Goal: Task Accomplishment & Management: Use online tool/utility

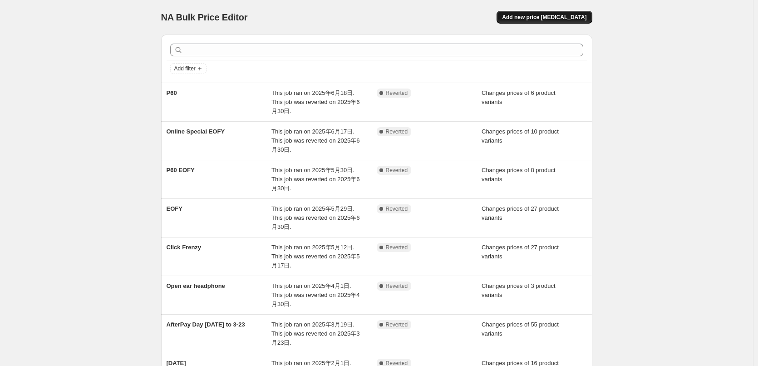
click at [549, 13] on button "Add new price [MEDICAL_DATA]" at bounding box center [543, 17] width 95 height 13
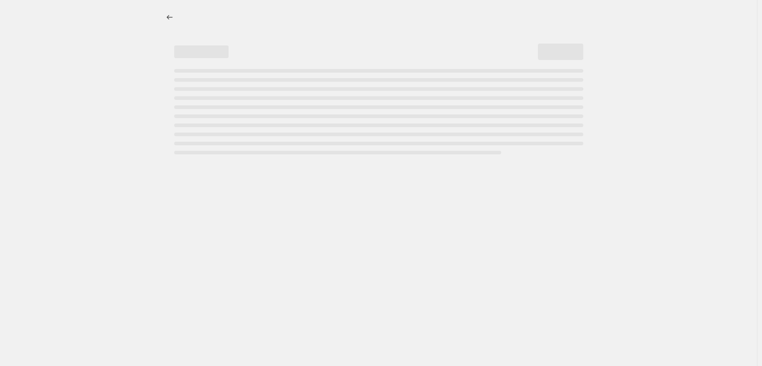
select select "percentage"
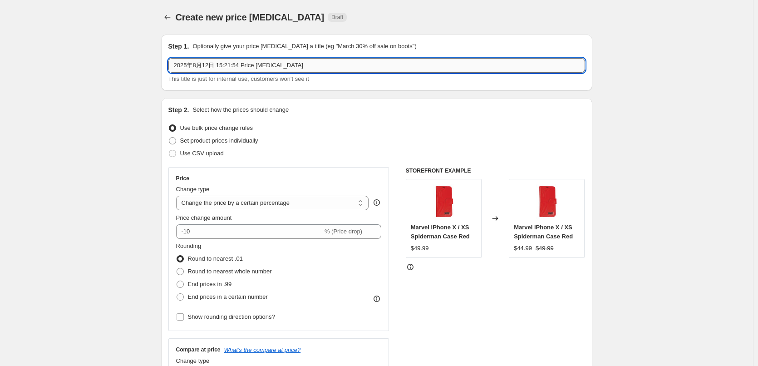
click at [269, 65] on input "2025年8月12日 15:21:54 Price [MEDICAL_DATA]" at bounding box center [376, 65] width 416 height 15
paste input "Afterpay day sale 20250814 to 20250821"
type input "Afterpay day sale 20250814 to 20250821"
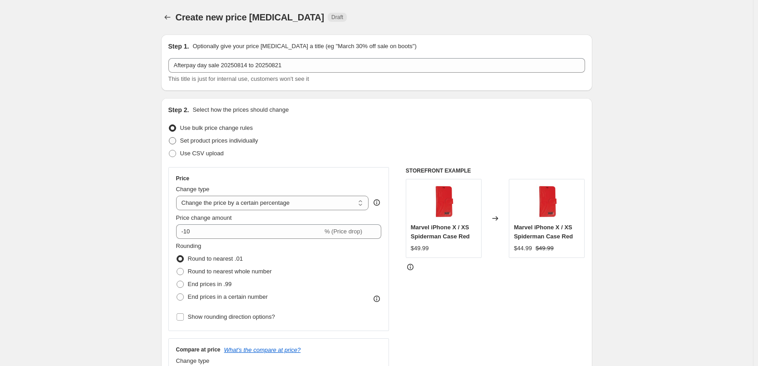
click at [190, 140] on span "Set product prices individually" at bounding box center [219, 140] width 78 height 7
click at [169, 137] on input "Set product prices individually" at bounding box center [169, 137] width 0 height 0
radio input "true"
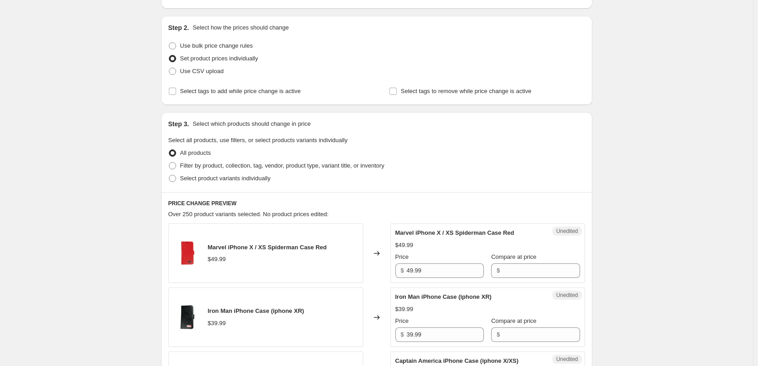
scroll to position [181, 0]
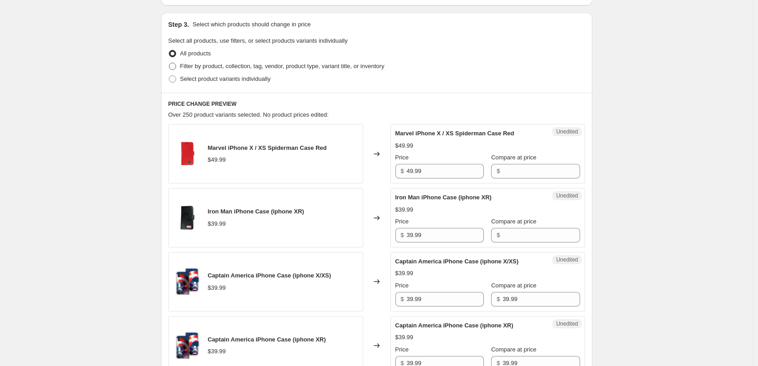
click at [214, 66] on span "Filter by product, collection, tag, vendor, product type, variant title, or inv…" at bounding box center [282, 66] width 204 height 7
click at [169, 63] on input "Filter by product, collection, tag, vendor, product type, variant title, or inv…" at bounding box center [169, 63] width 0 height 0
radio input "true"
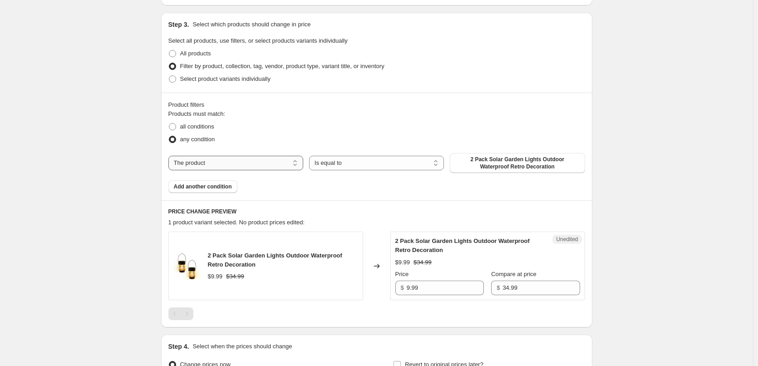
click at [220, 161] on select "The product The product's collection The product's tag The product's vendor The…" at bounding box center [235, 163] width 135 height 15
select select "collection"
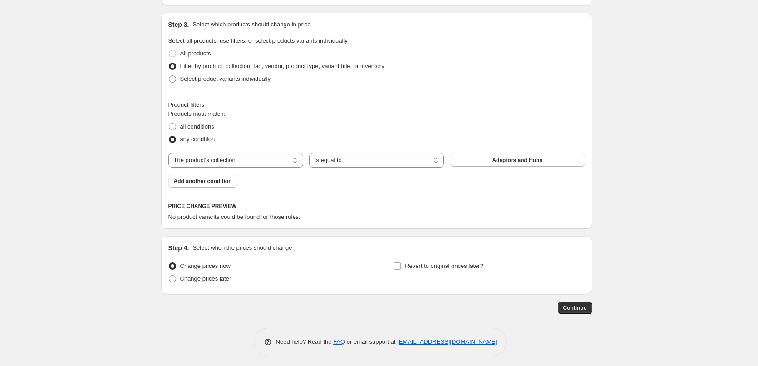
click at [529, 161] on span "Adaptors and Hubs" at bounding box center [517, 160] width 50 height 7
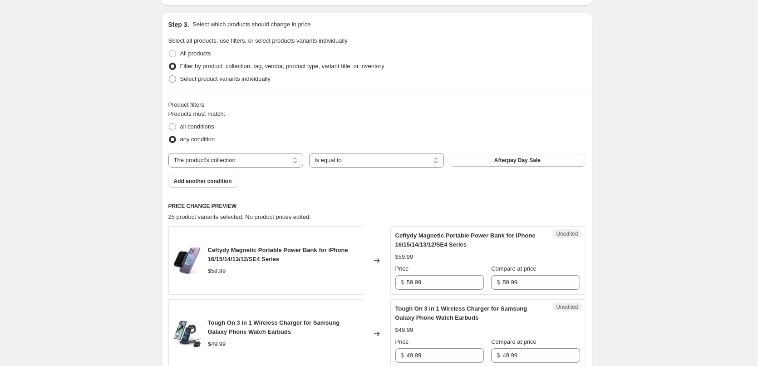
scroll to position [272, 0]
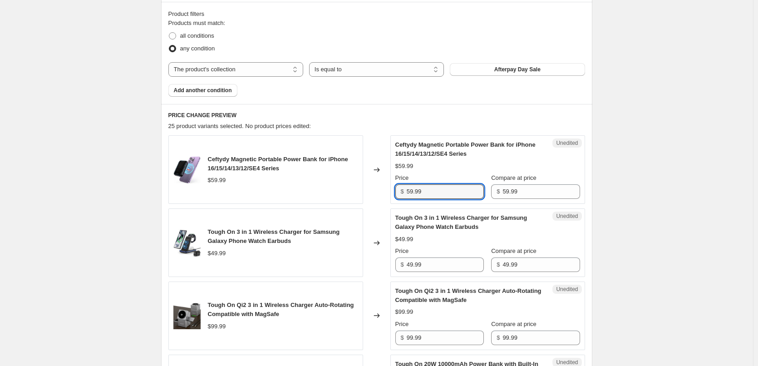
drag, startPoint x: 430, startPoint y: 192, endPoint x: 305, endPoint y: 188, distance: 124.8
click at [313, 188] on div "Ceftydy Magnetic Portable Power Bank for iPhone 16/15/14/13/12/SE4 Series $59.9…" at bounding box center [376, 169] width 416 height 69
click at [431, 191] on input "59.99" at bounding box center [444, 191] width 77 height 15
type input "41.99"
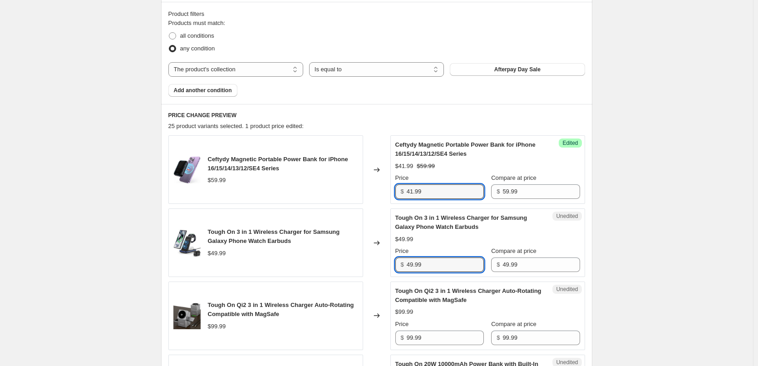
click at [394, 266] on div "Unedited Tough On 3 in 1 Wireless Charger for Samsung Galaxy Phone Watch Earbud…" at bounding box center [487, 242] width 195 height 69
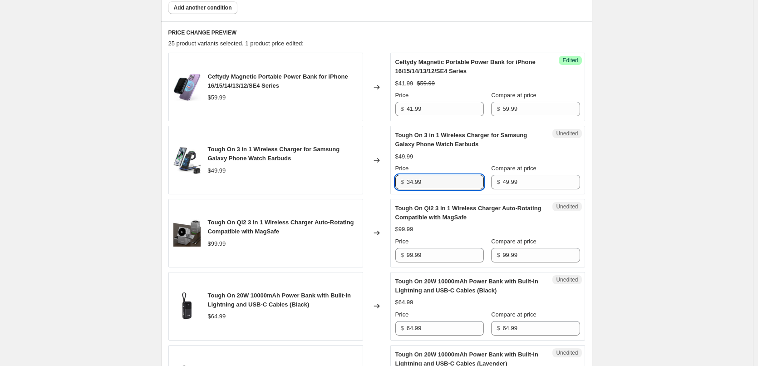
scroll to position [363, 0]
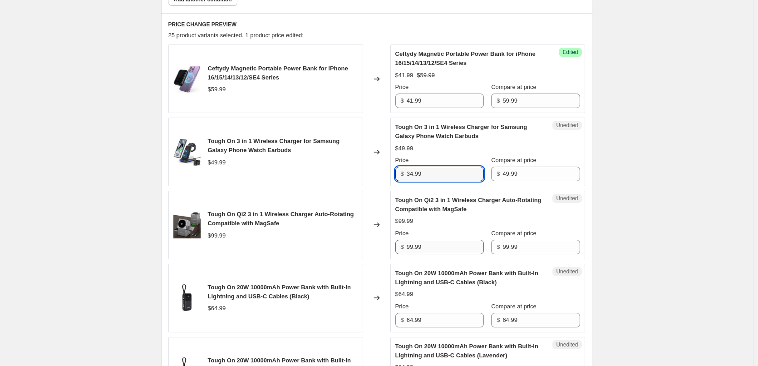
type input "34.99"
click at [437, 245] on input "99.99" at bounding box center [444, 247] width 77 height 15
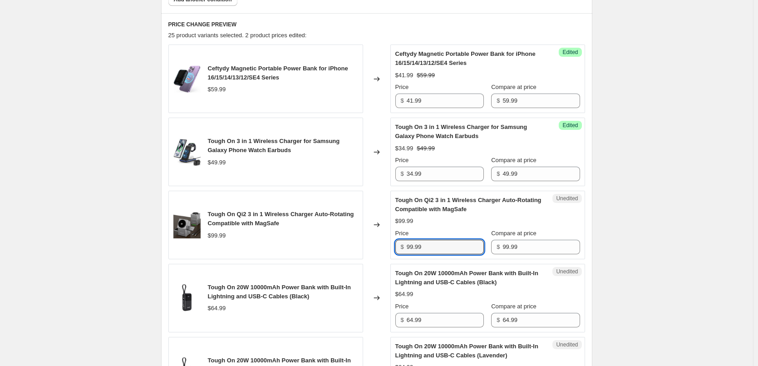
click at [338, 246] on div "Tough On Qi2 3 in 1 Wireless Charger Auto-Rotating Compatible with MagSafe $99.…" at bounding box center [376, 225] width 416 height 69
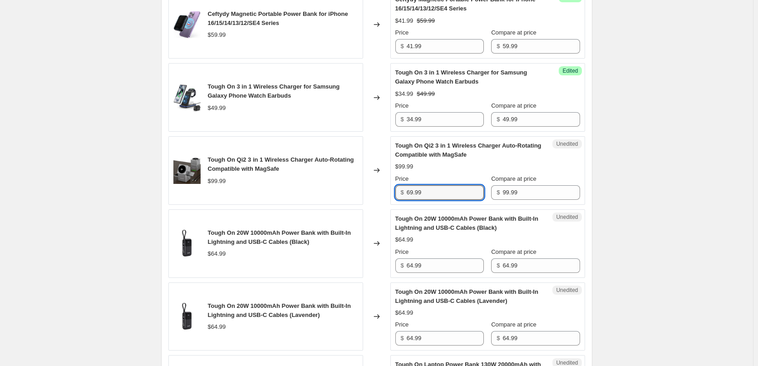
scroll to position [499, 0]
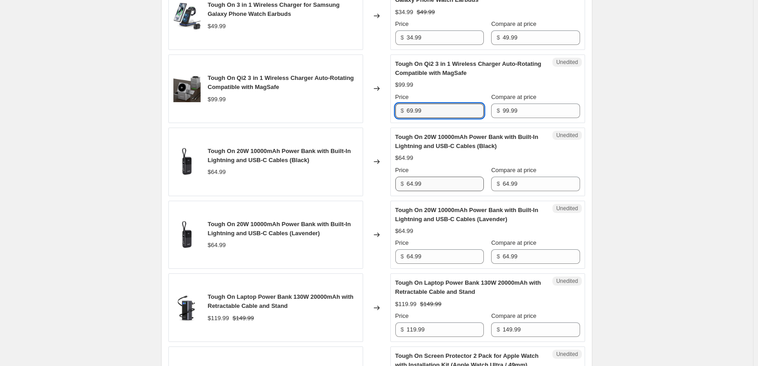
type input "69.99"
drag, startPoint x: 431, startPoint y: 187, endPoint x: 348, endPoint y: 189, distance: 83.0
click at [358, 190] on div "Tough On 20W 10000mAh Power Bank with Built-In Lightning and USB-C Cables (Blac…" at bounding box center [376, 161] width 416 height 69
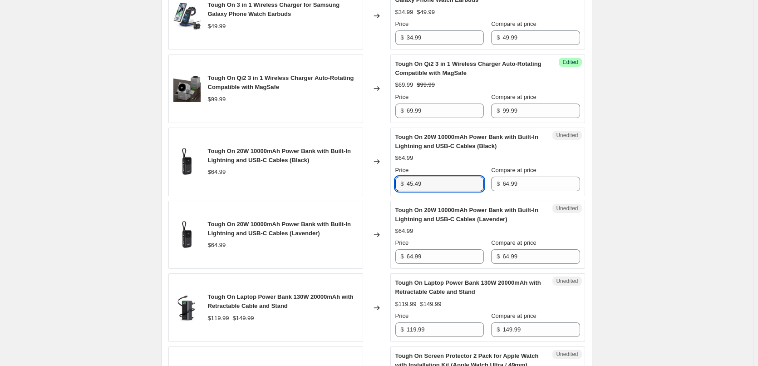
drag, startPoint x: 424, startPoint y: 186, endPoint x: 368, endPoint y: 188, distance: 55.4
click at [362, 184] on div "Tough On 20W 10000mAh Power Bank with Built-In Lightning and USB-C Cables (Blac…" at bounding box center [376, 161] width 416 height 69
type input "45.49"
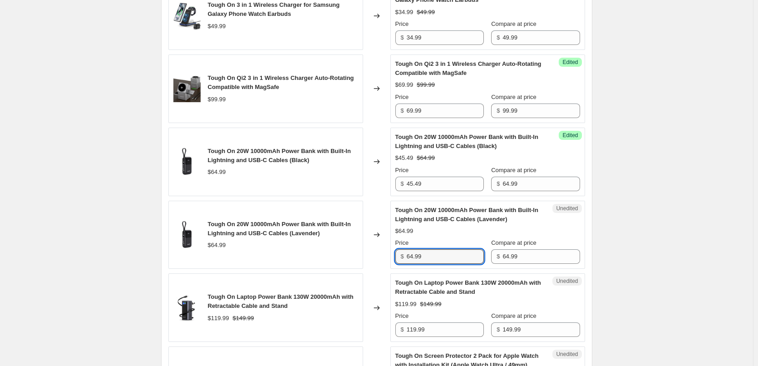
drag, startPoint x: 419, startPoint y: 255, endPoint x: 442, endPoint y: 264, distance: 24.7
click at [358, 257] on div "Tough On 20W 10000mAh Power Bank with Built-In Lightning and USB-C Cables (Lave…" at bounding box center [376, 235] width 416 height 69
paste input "45.4"
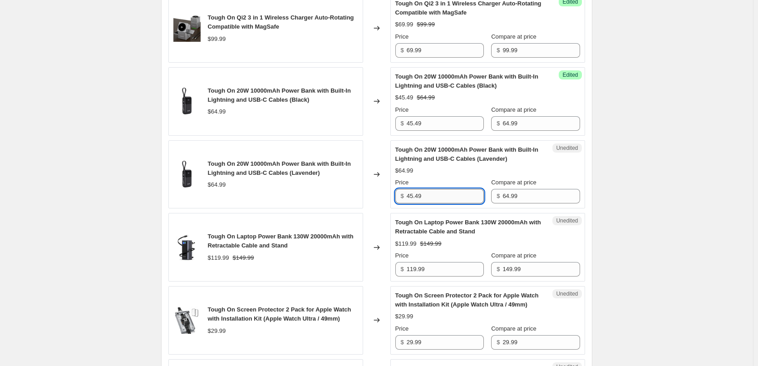
scroll to position [635, 0]
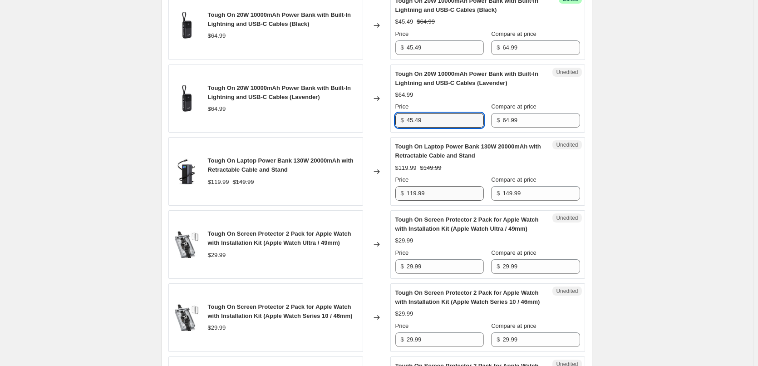
type input "45.49"
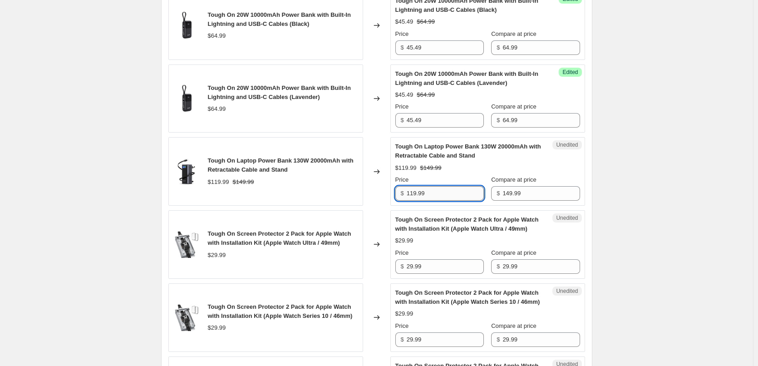
click at [443, 197] on input "119.99" at bounding box center [444, 193] width 77 height 15
drag, startPoint x: 445, startPoint y: 196, endPoint x: 355, endPoint y: 194, distance: 90.3
click at [362, 196] on div "Tough On Laptop Power Bank 130W 20000mAh with Retractable Cable and Stand $119.…" at bounding box center [376, 171] width 416 height 69
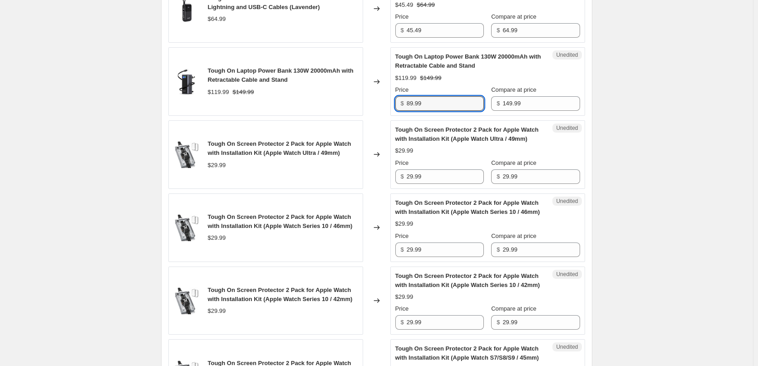
scroll to position [726, 0]
type input "89.99"
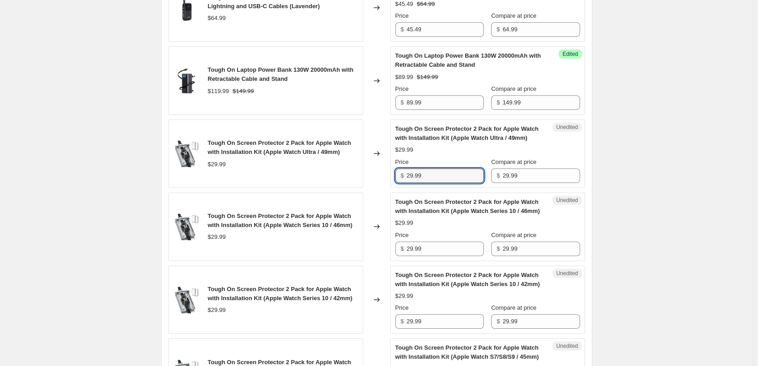
drag, startPoint x: 446, startPoint y: 174, endPoint x: 325, endPoint y: 181, distance: 121.3
click at [331, 180] on div "Tough On Screen Protector 2 Pack for Apple Watch with Installation Kit (Apple W…" at bounding box center [376, 153] width 416 height 69
click at [448, 177] on input "29.99" at bounding box center [444, 175] width 77 height 15
type input "23.99"
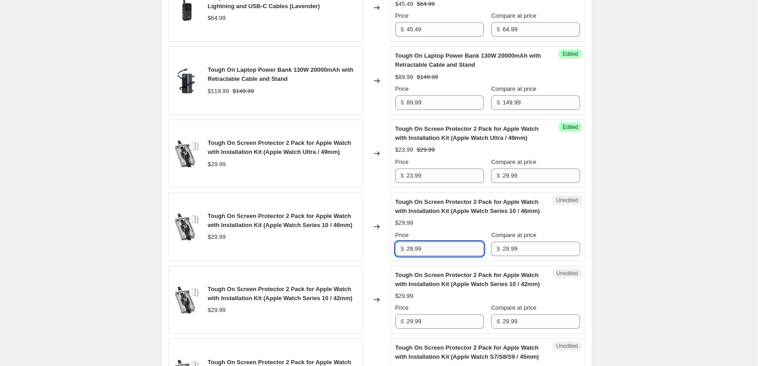
click at [445, 256] on input "29.99" at bounding box center [444, 248] width 77 height 15
click at [434, 173] on input "23.99" at bounding box center [444, 175] width 77 height 15
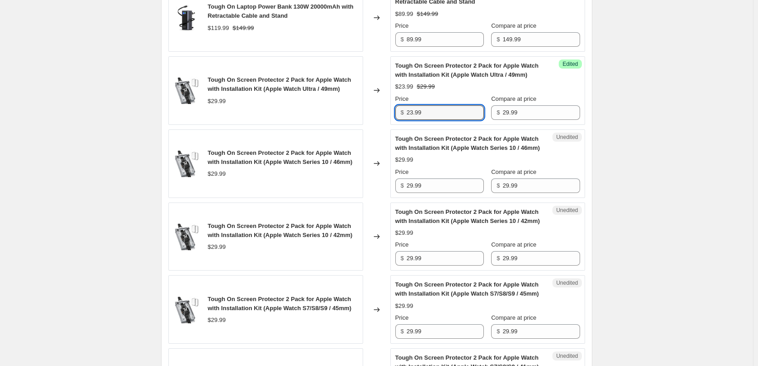
scroll to position [817, 0]
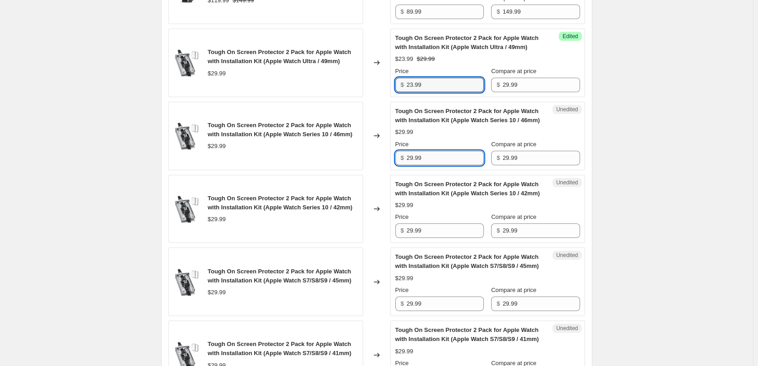
click at [433, 165] on input "29.99" at bounding box center [444, 158] width 77 height 15
paste input "3"
type input "23.99"
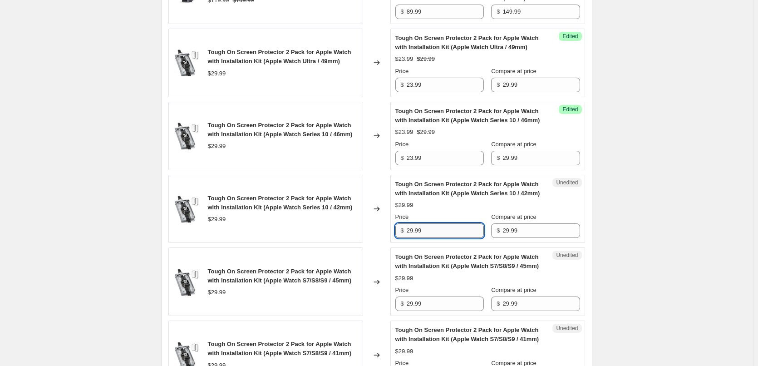
click at [437, 238] on input "29.99" at bounding box center [444, 230] width 77 height 15
paste input "3"
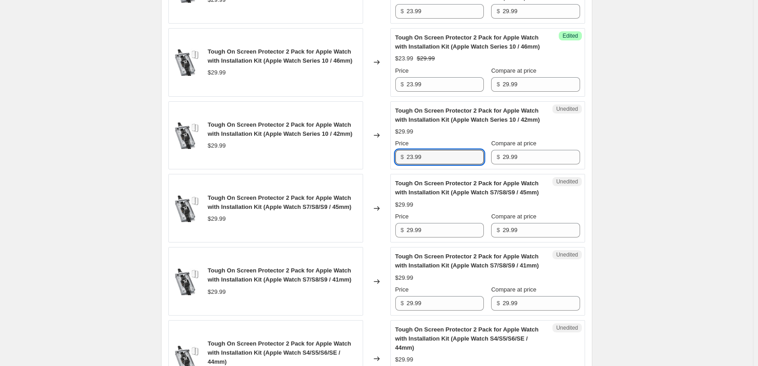
scroll to position [953, 0]
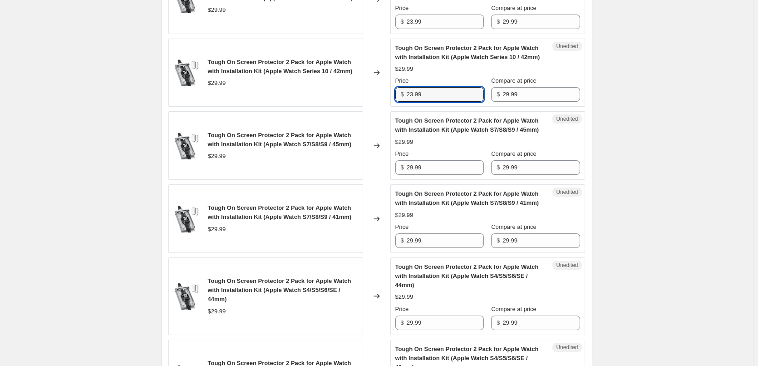
type input "23.99"
click at [428, 158] on div "Price" at bounding box center [439, 153] width 88 height 9
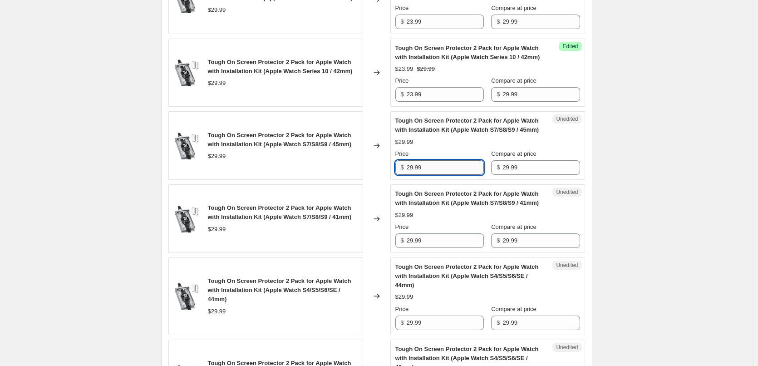
click at [431, 175] on input "29.99" at bounding box center [444, 167] width 77 height 15
paste input "3"
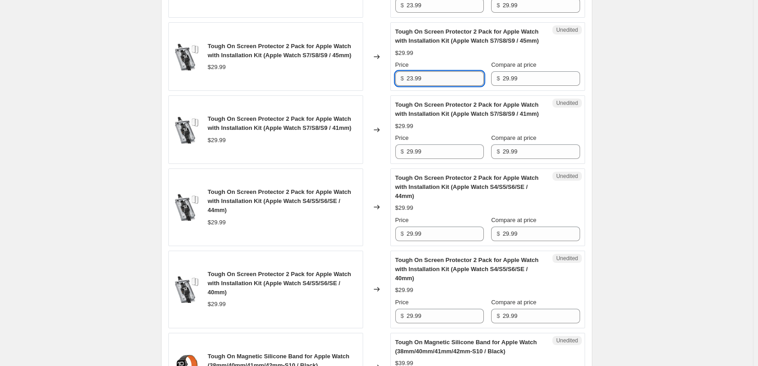
scroll to position [1043, 0]
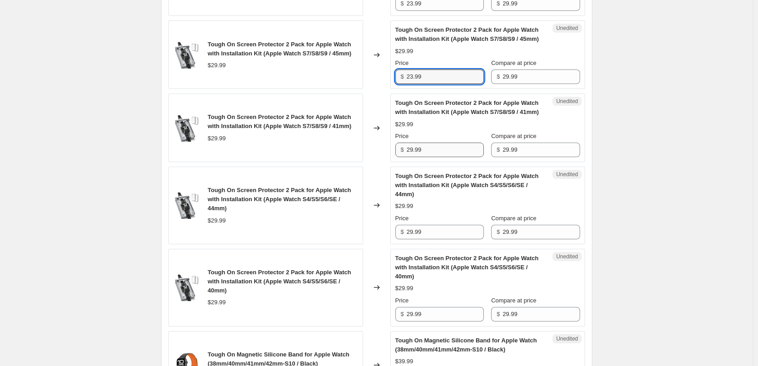
type input "23.99"
click at [433, 157] on input "29.99" at bounding box center [444, 149] width 77 height 15
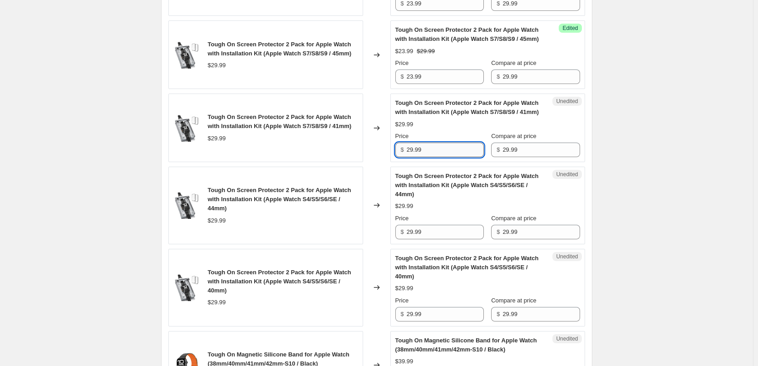
click at [433, 157] on input "29.99" at bounding box center [444, 149] width 77 height 15
paste input "3"
type input "23.99"
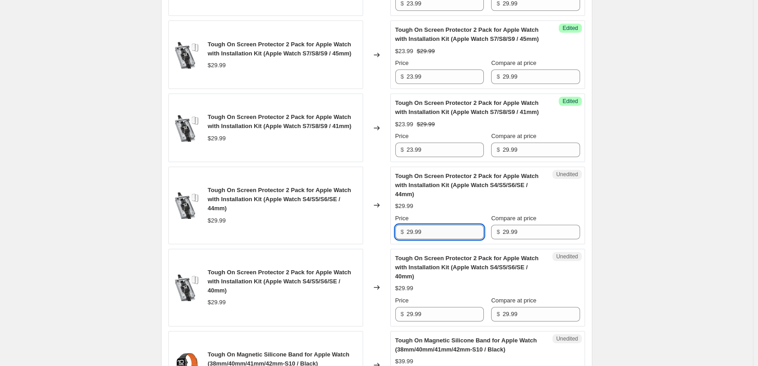
click at [443, 239] on input "29.99" at bounding box center [444, 232] width 77 height 15
paste input "3"
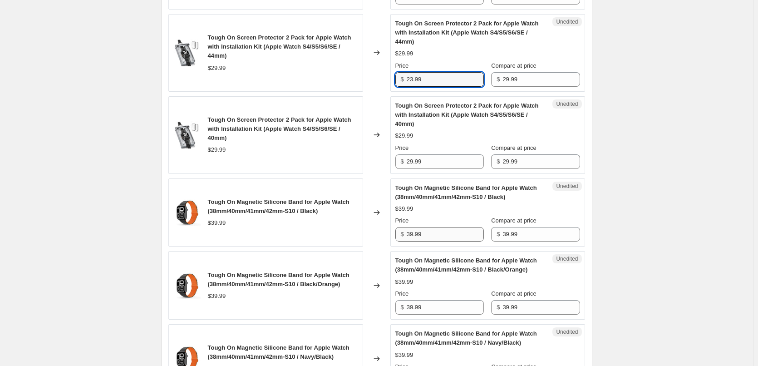
scroll to position [1225, 0]
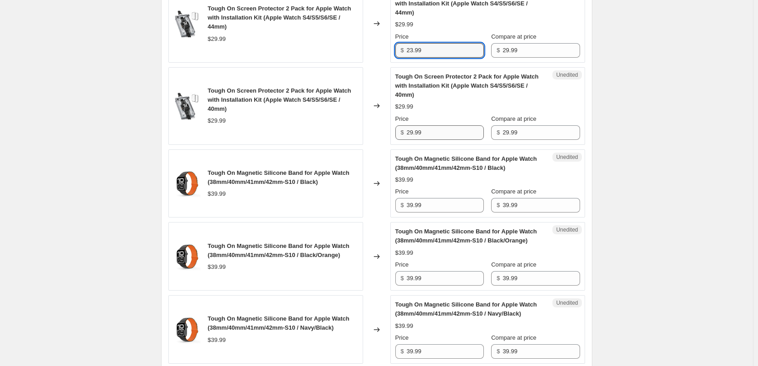
type input "23.99"
click at [432, 140] on input "29.99" at bounding box center [444, 132] width 77 height 15
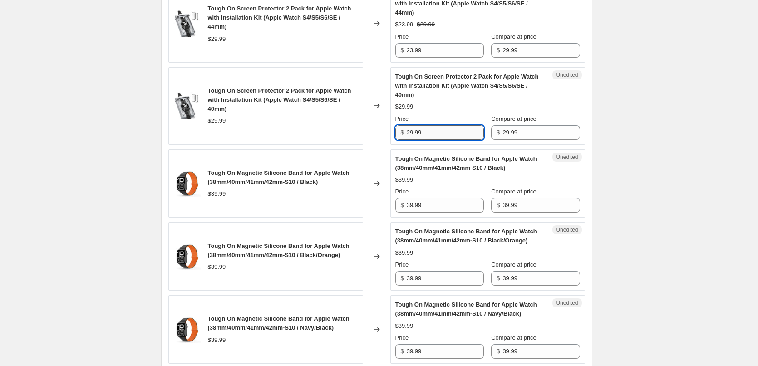
click at [432, 140] on input "29.99" at bounding box center [444, 132] width 77 height 15
paste input "3"
type input "23.99"
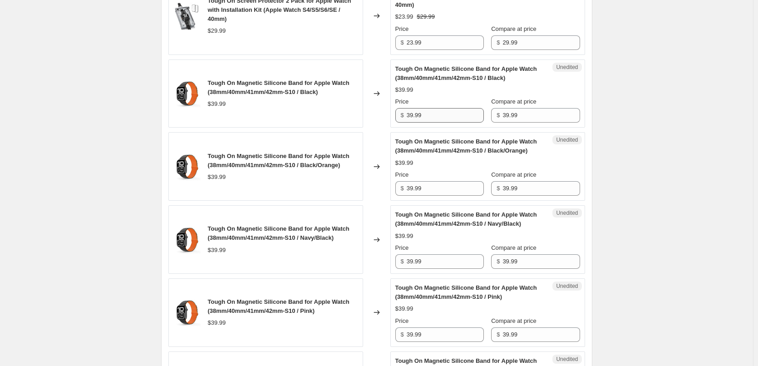
scroll to position [1316, 0]
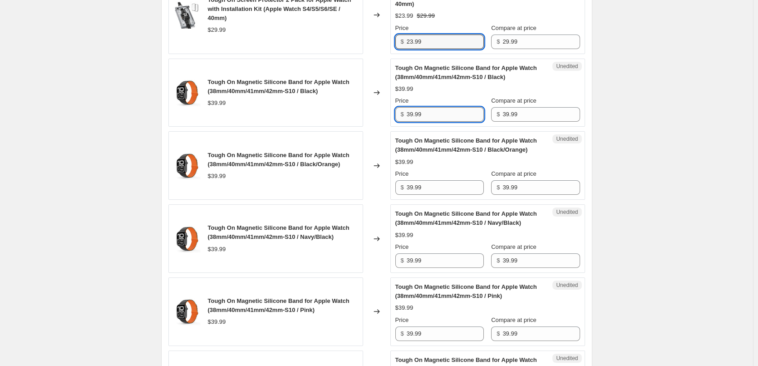
click at [439, 122] on input "39.99" at bounding box center [444, 114] width 77 height 15
type input "31.99"
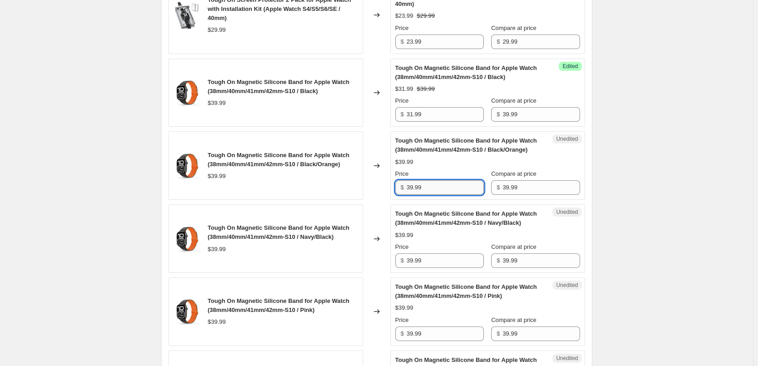
click at [433, 195] on input "39.99" at bounding box center [444, 187] width 77 height 15
paste input "1"
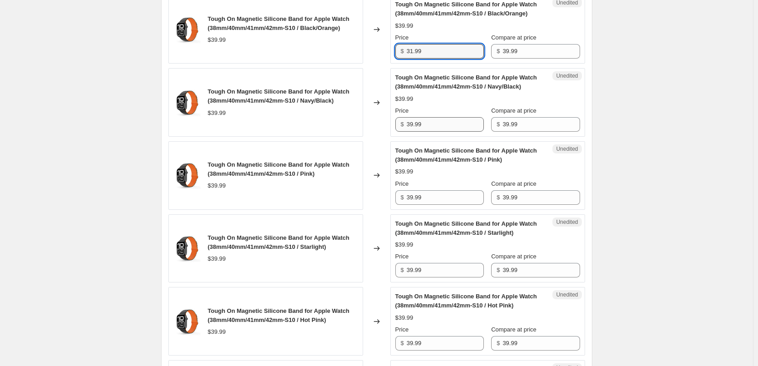
type input "31.99"
click at [435, 132] on input "39.99" at bounding box center [444, 124] width 77 height 15
paste input "1"
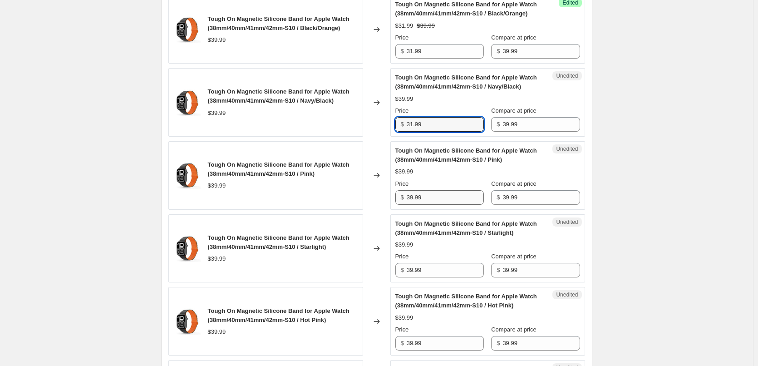
type input "31.99"
click at [444, 205] on input "39.99" at bounding box center [444, 197] width 77 height 15
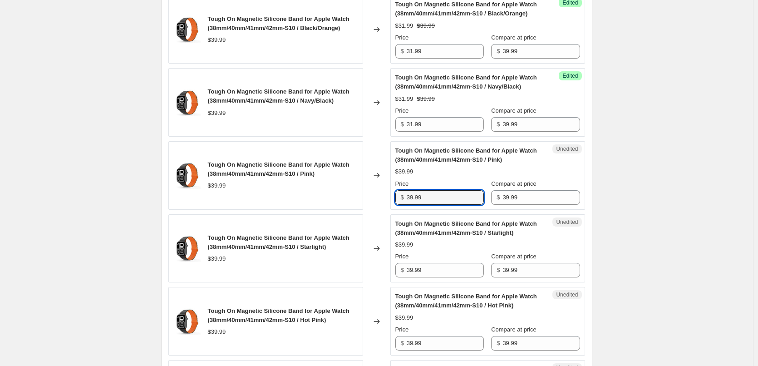
drag, startPoint x: 444, startPoint y: 238, endPoint x: 442, endPoint y: 257, distance: 19.1
click at [444, 205] on input "39.99" at bounding box center [444, 197] width 77 height 15
paste input "1"
type input "31.99"
click at [450, 277] on input "39.99" at bounding box center [444, 270] width 77 height 15
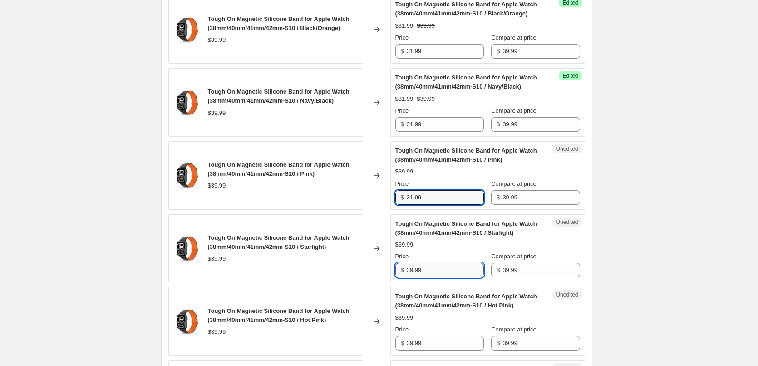
click at [450, 277] on input "39.99" at bounding box center [444, 270] width 77 height 15
paste input "1"
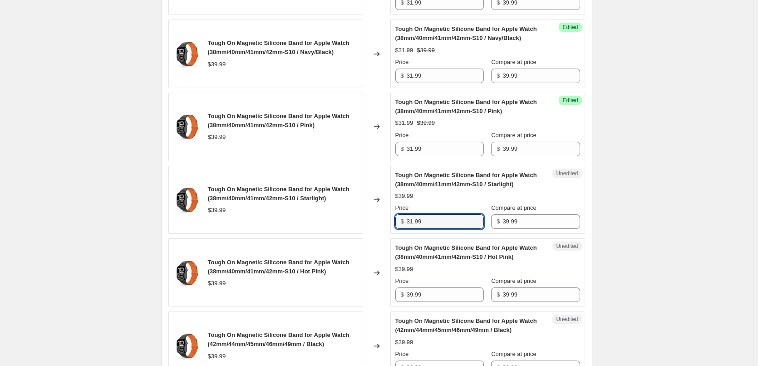
scroll to position [1588, 0]
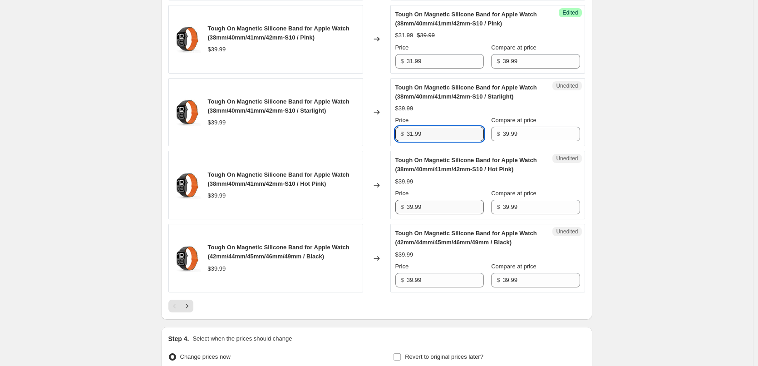
type input "31.99"
click at [439, 214] on input "39.99" at bounding box center [444, 207] width 77 height 15
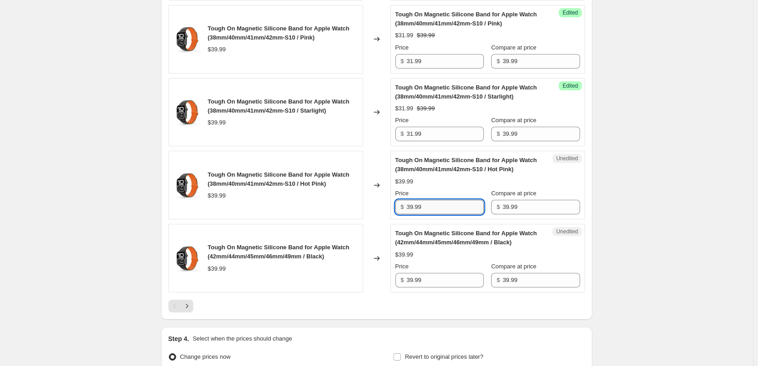
click at [439, 214] on input "39.99" at bounding box center [444, 207] width 77 height 15
paste input "1"
type input "31.99"
click at [434, 287] on input "39.99" at bounding box center [444, 280] width 77 height 15
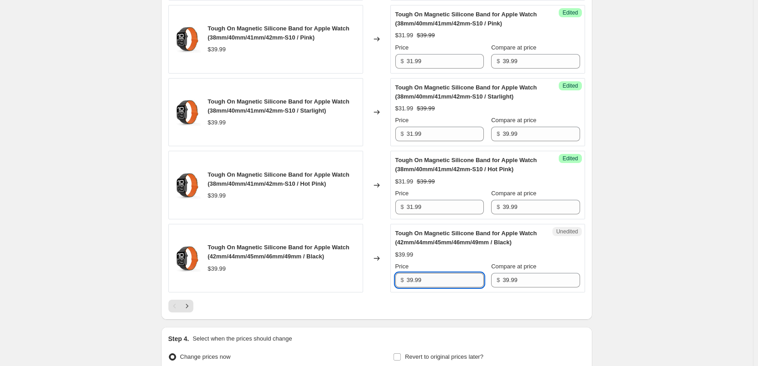
click at [434, 287] on input "39.99" at bounding box center [444, 280] width 77 height 15
paste input "1"
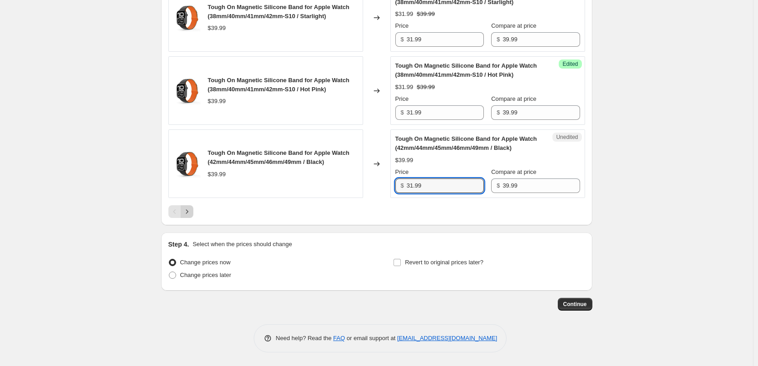
type input "31.99"
drag, startPoint x: 192, startPoint y: 207, endPoint x: 231, endPoint y: 216, distance: 40.5
click at [192, 207] on button "Next" at bounding box center [187, 211] width 13 height 13
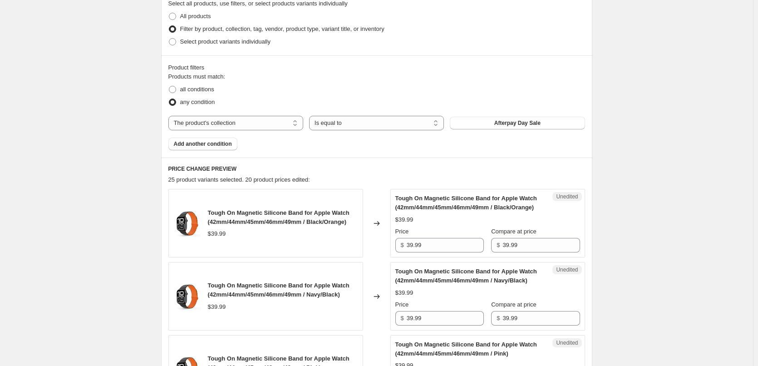
scroll to position [240, 0]
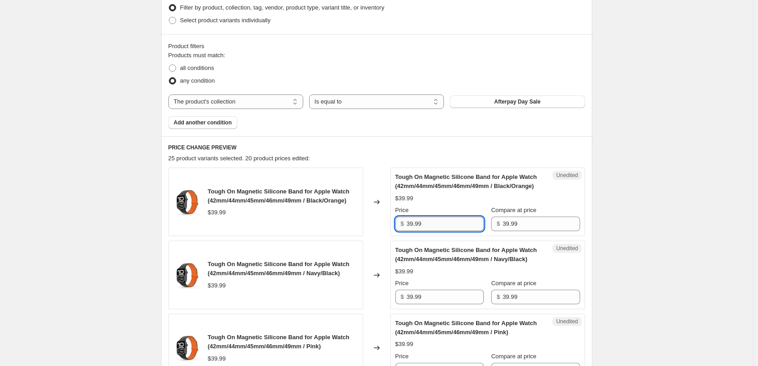
click at [437, 231] on input "39.99" at bounding box center [444, 223] width 77 height 15
paste input "1"
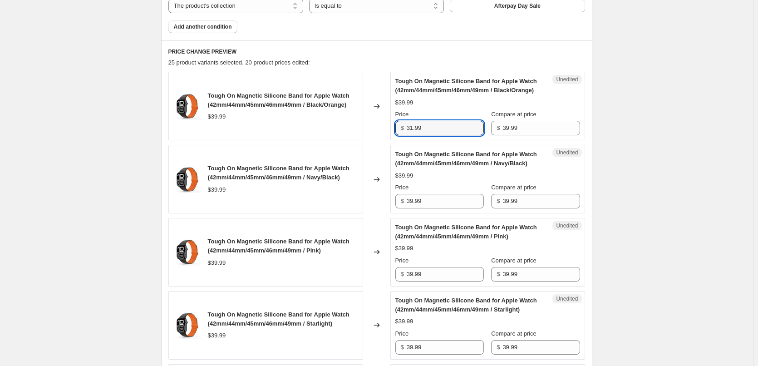
scroll to position [421, 0]
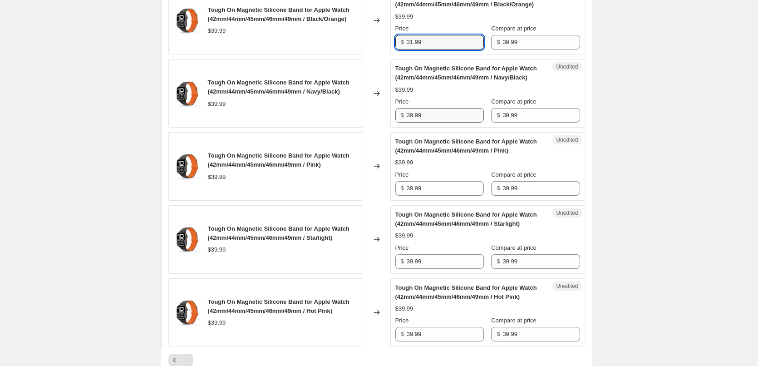
type input "31.99"
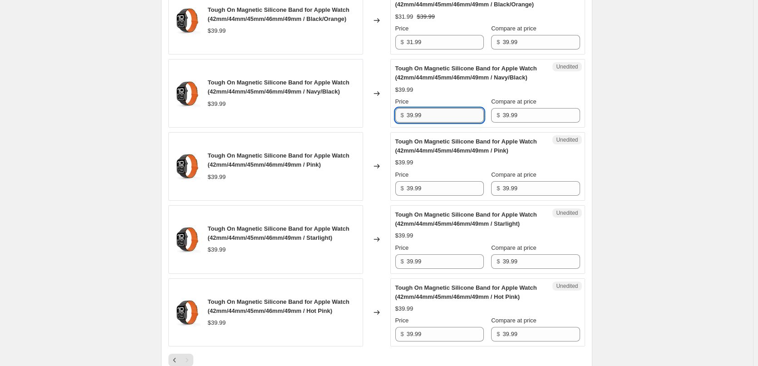
click at [433, 122] on input "39.99" at bounding box center [444, 115] width 77 height 15
paste input "1"
type input "31.99"
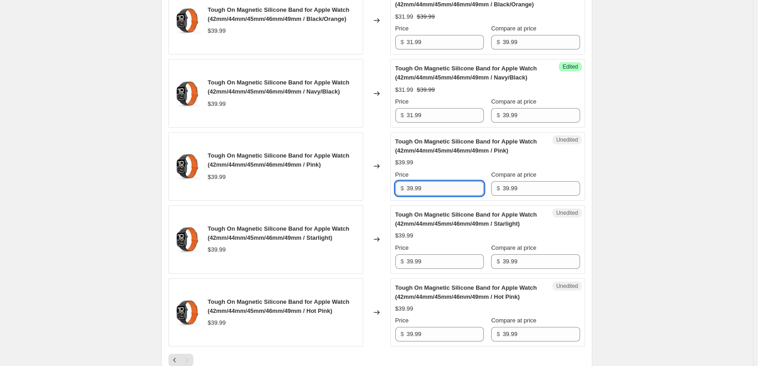
click at [447, 196] on input "39.99" at bounding box center [444, 188] width 77 height 15
paste input "1"
type input "31.99"
click at [446, 252] on div "Price" at bounding box center [439, 247] width 88 height 9
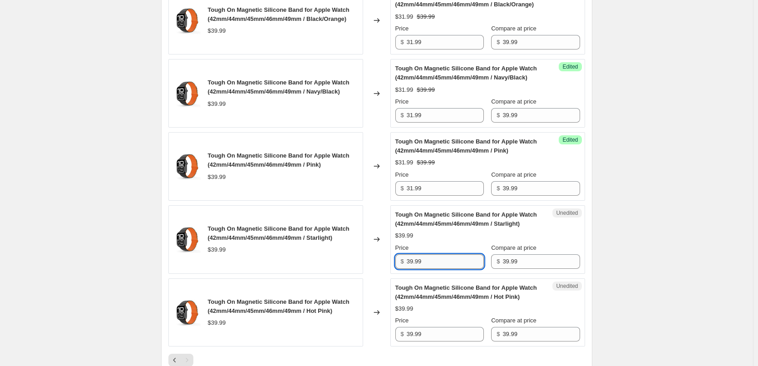
click at [444, 269] on input "39.99" at bounding box center [444, 261] width 77 height 15
paste input "1"
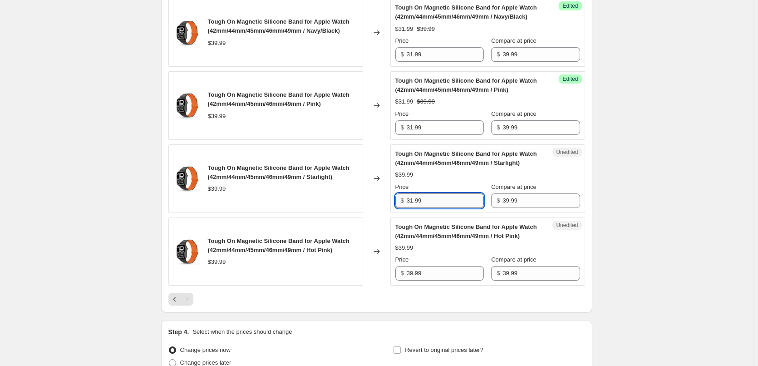
scroll to position [558, 0]
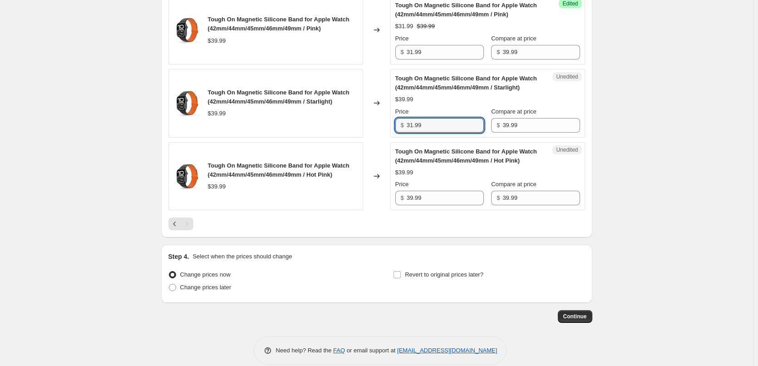
type input "31.99"
click at [432, 199] on div "Price $ 39.99" at bounding box center [439, 192] width 88 height 25
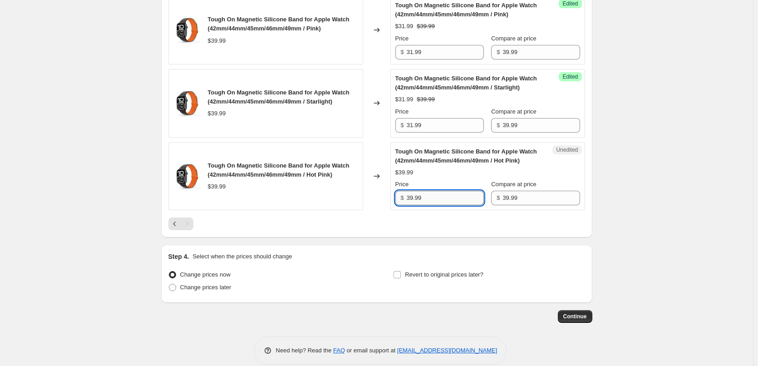
click at [432, 203] on input "39.99" at bounding box center [444, 198] width 77 height 15
paste input "1"
type input "31.99"
click at [201, 290] on span "Change prices later" at bounding box center [205, 287] width 51 height 7
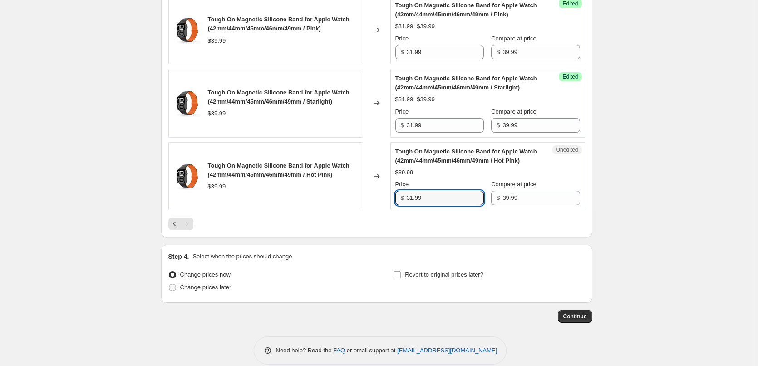
click at [169, 284] on input "Change prices later" at bounding box center [169, 284] width 0 height 0
radio input "true"
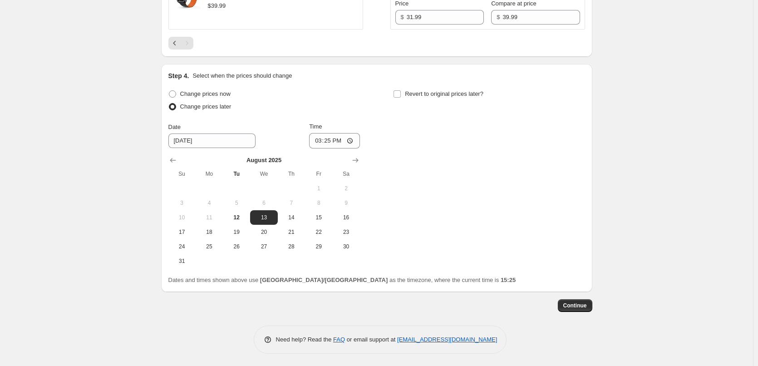
scroll to position [739, 0]
click at [300, 220] on span "14" at bounding box center [291, 216] width 20 height 7
type input "[DATE]"
click at [330, 147] on input "15:25" at bounding box center [334, 139] width 51 height 15
type input "22:00"
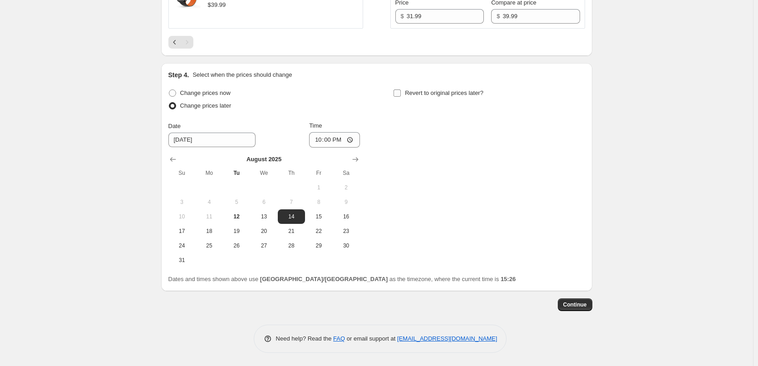
click at [416, 96] on span "Revert to original prices later?" at bounding box center [444, 92] width 78 height 7
click at [401, 97] on input "Revert to original prices later?" at bounding box center [396, 92] width 7 height 7
checkbox input "true"
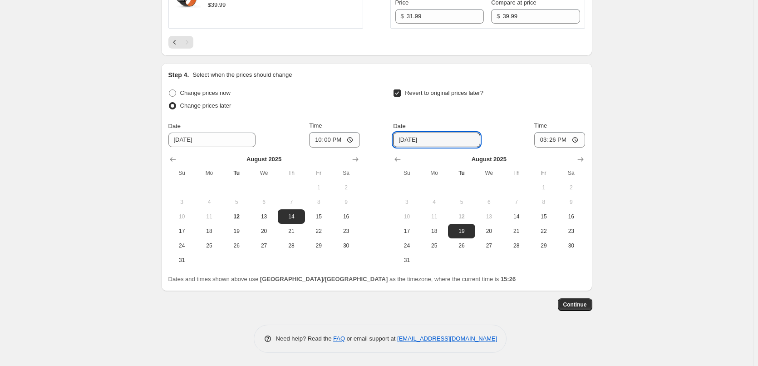
drag, startPoint x: 445, startPoint y: 152, endPoint x: 446, endPoint y: 157, distance: 5.5
click at [445, 147] on input "[DATE]" at bounding box center [436, 139] width 87 height 15
click at [526, 235] on span "21" at bounding box center [516, 230] width 20 height 7
type input "[DATE]"
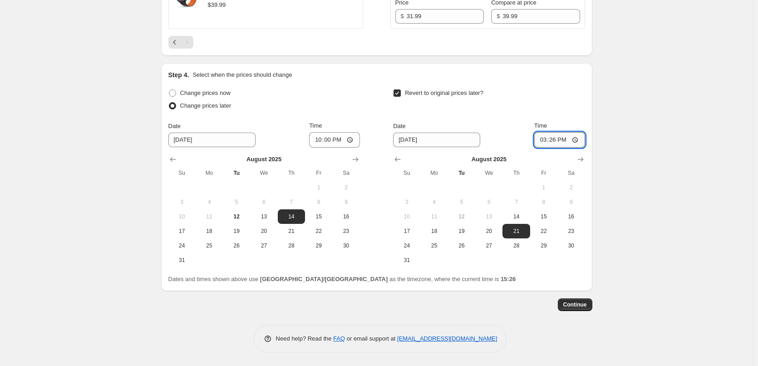
click at [552, 147] on input "15:26" at bounding box center [559, 139] width 51 height 15
type input "21:59"
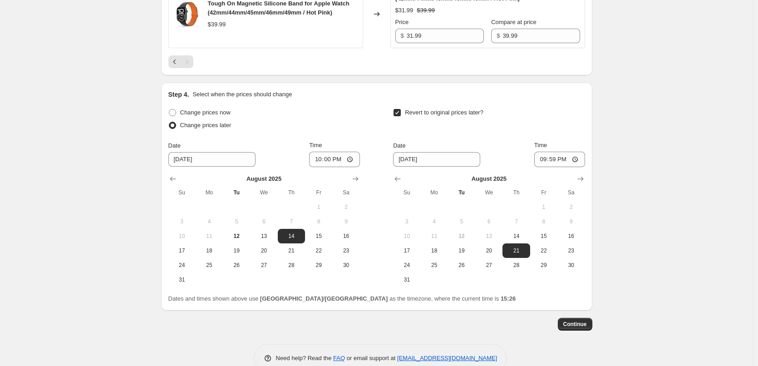
scroll to position [749, 0]
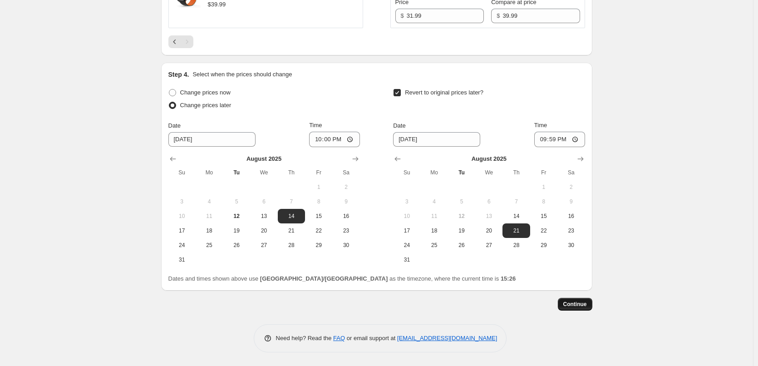
click at [580, 305] on span "Continue" at bounding box center [575, 303] width 24 height 7
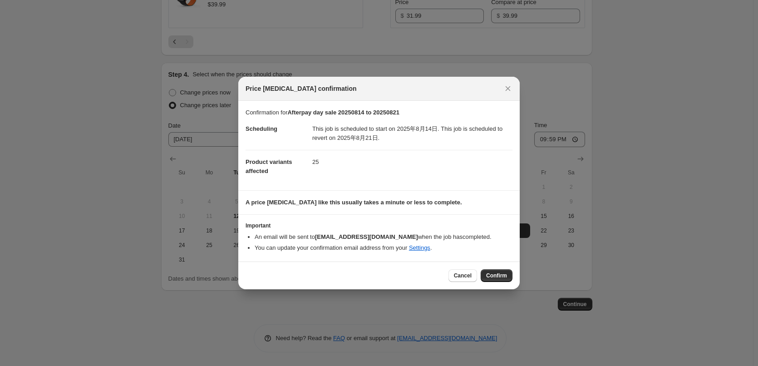
click at [499, 280] on button "Confirm" at bounding box center [496, 275] width 32 height 13
